Goal: Obtain resource: Obtain resource

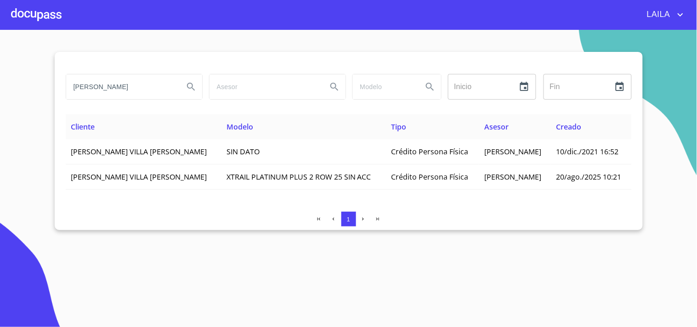
click at [158, 88] on input "[PERSON_NAME]" at bounding box center [121, 86] width 110 height 25
type input "[PERSON_NAME]"
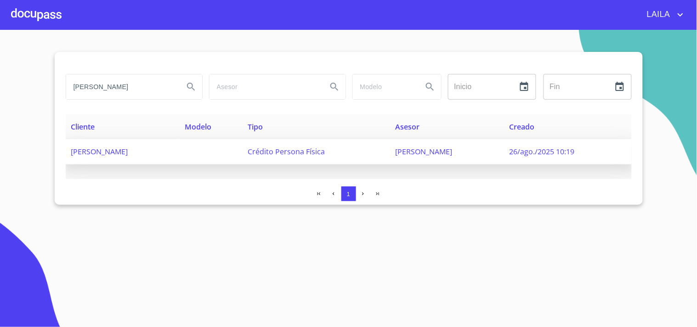
click at [110, 149] on span "[PERSON_NAME]" at bounding box center [99, 152] width 57 height 10
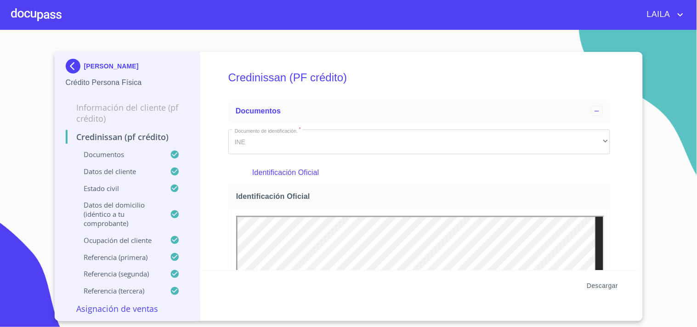
click at [591, 287] on span "Descargar" at bounding box center [602, 285] width 31 height 11
click at [79, 68] on img at bounding box center [75, 66] width 18 height 15
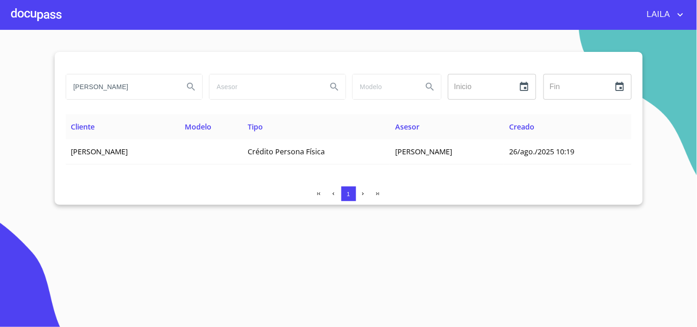
click at [144, 91] on input "[PERSON_NAME]" at bounding box center [121, 86] width 110 height 25
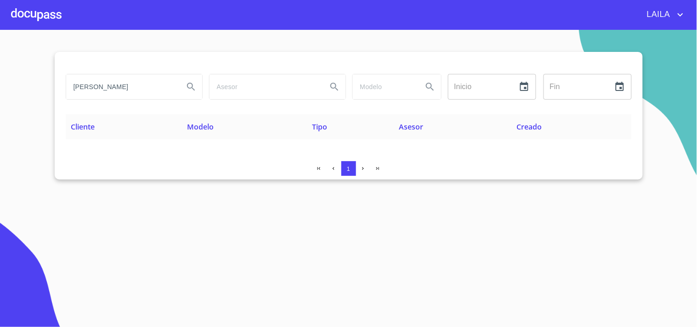
click at [148, 90] on input "[PERSON_NAME]" at bounding box center [121, 86] width 110 height 25
type input "[PERSON_NAME]"
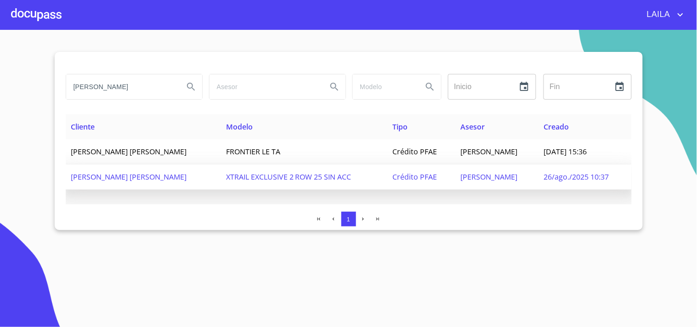
click at [139, 180] on span "[PERSON_NAME] [PERSON_NAME]" at bounding box center [129, 177] width 116 height 10
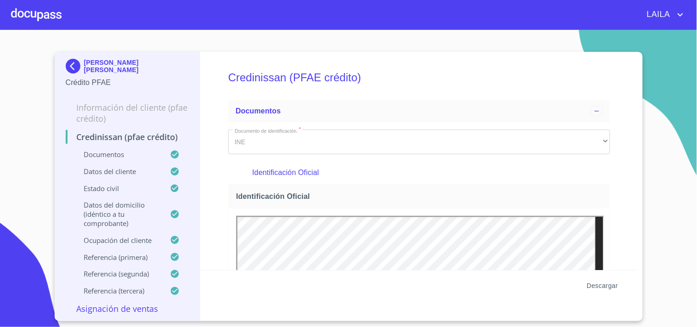
click at [598, 289] on span "Descargar" at bounding box center [602, 285] width 31 height 11
click at [82, 68] on img at bounding box center [75, 66] width 18 height 15
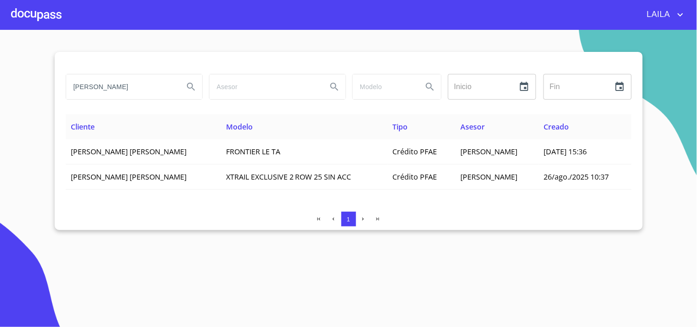
click at [133, 86] on input "[PERSON_NAME]" at bounding box center [121, 86] width 110 height 25
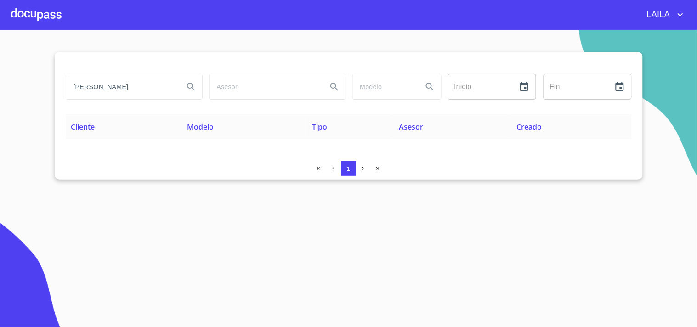
click at [109, 87] on input "[PERSON_NAME]" at bounding box center [121, 86] width 110 height 25
type input "[PERSON_NAME]"
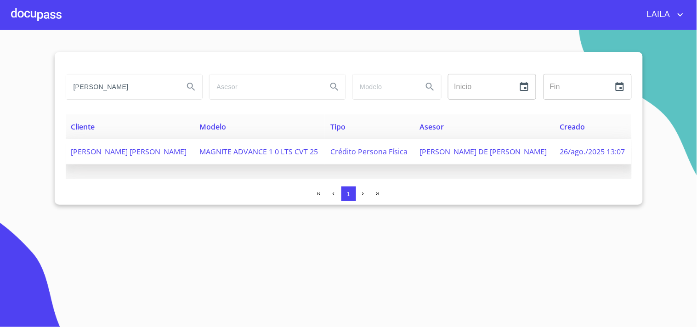
click at [104, 157] on span "[PERSON_NAME] [PERSON_NAME]" at bounding box center [129, 152] width 116 height 10
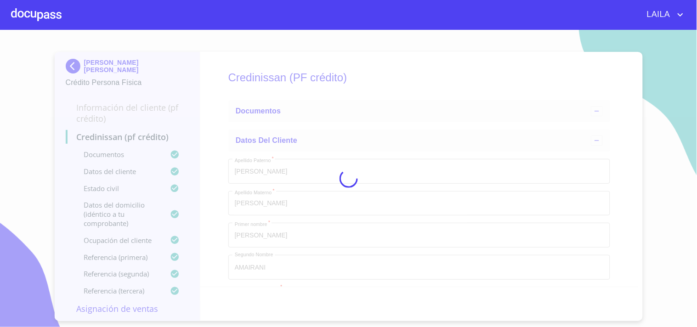
type input "5 de jun. de 1995"
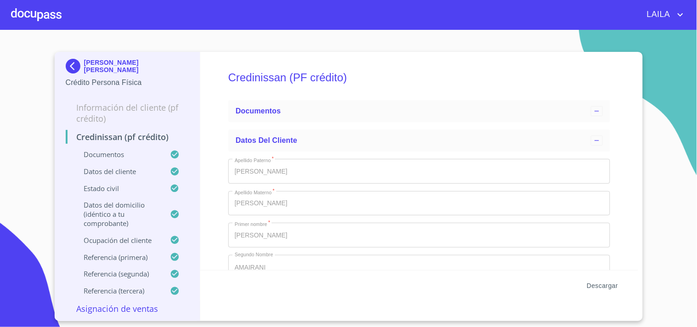
click at [601, 288] on span "Descargar" at bounding box center [602, 285] width 31 height 11
